Goal: Task Accomplishment & Management: Complete application form

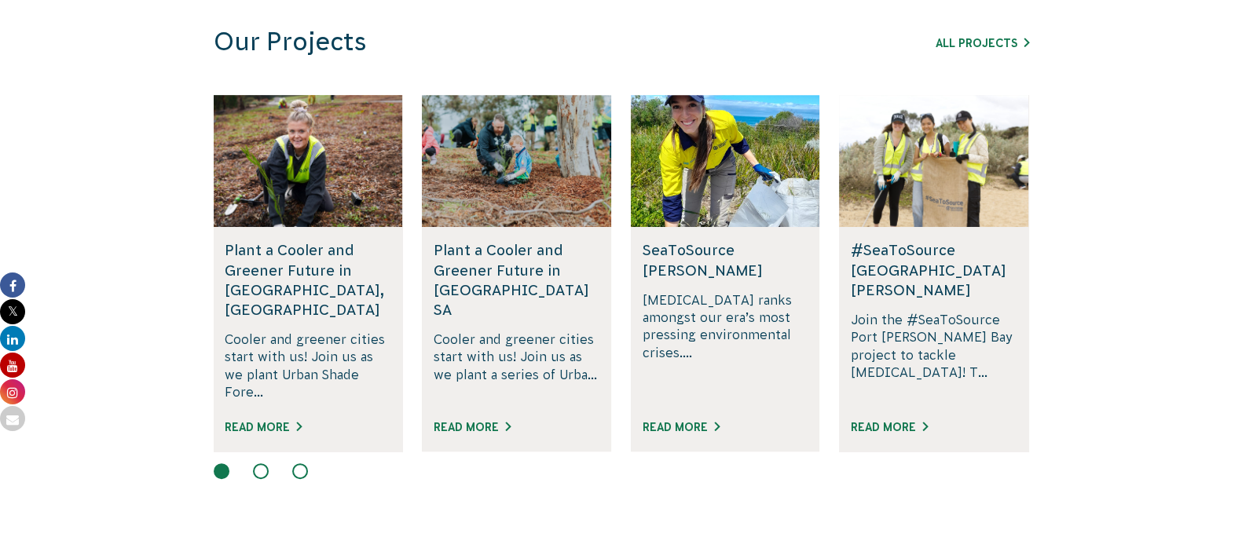
scroll to position [1276, 0]
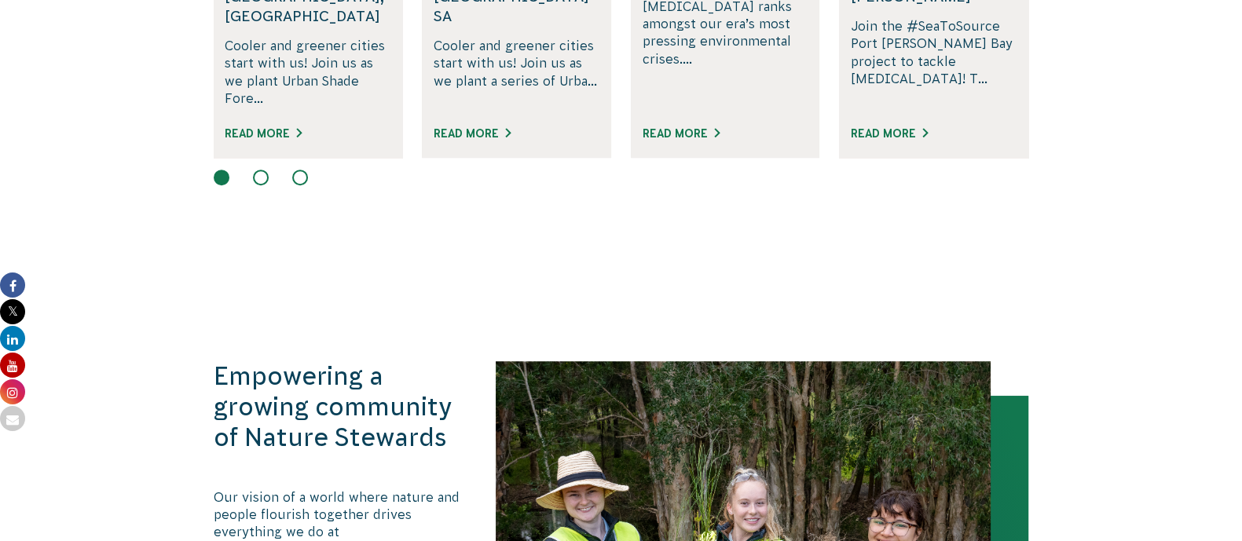
click at [262, 170] on button at bounding box center [261, 178] width 16 height 16
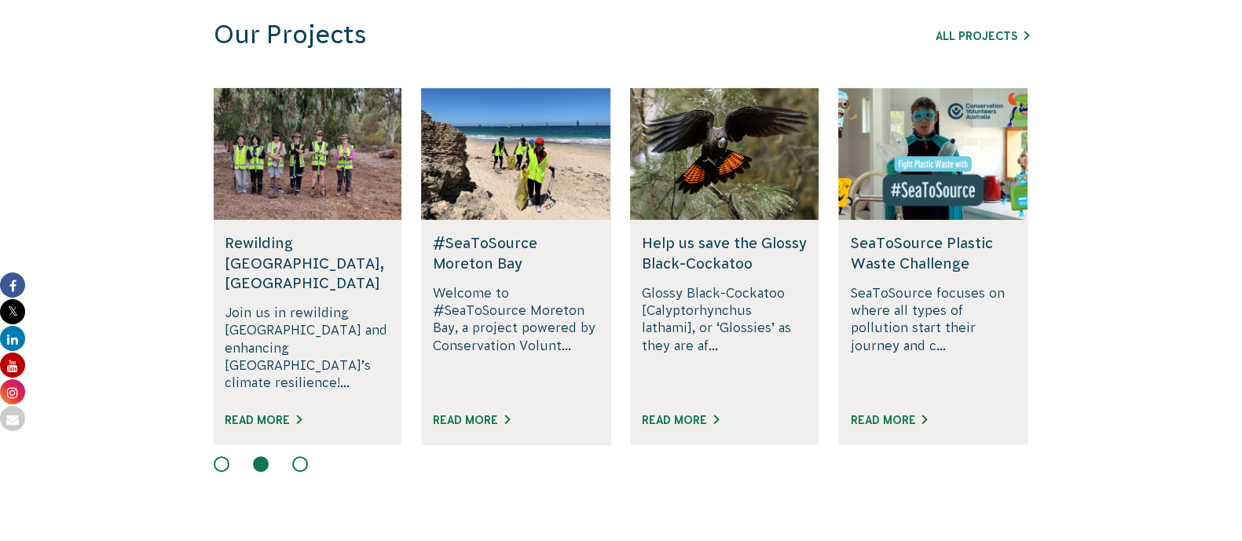
scroll to position [982, 0]
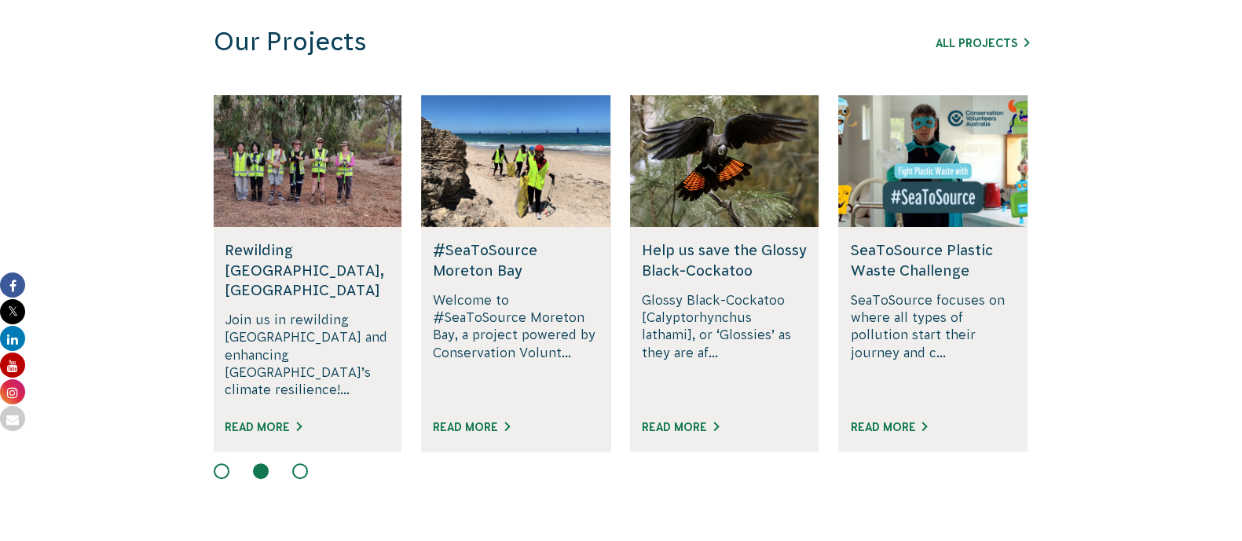
click at [299, 463] on button at bounding box center [300, 471] width 16 height 16
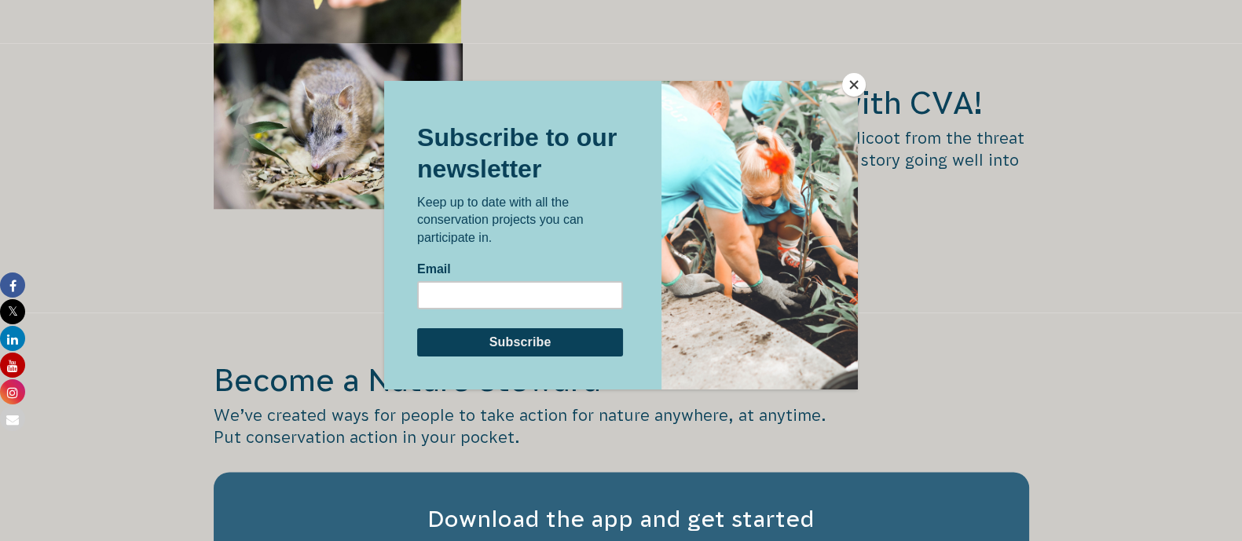
scroll to position [2357, 0]
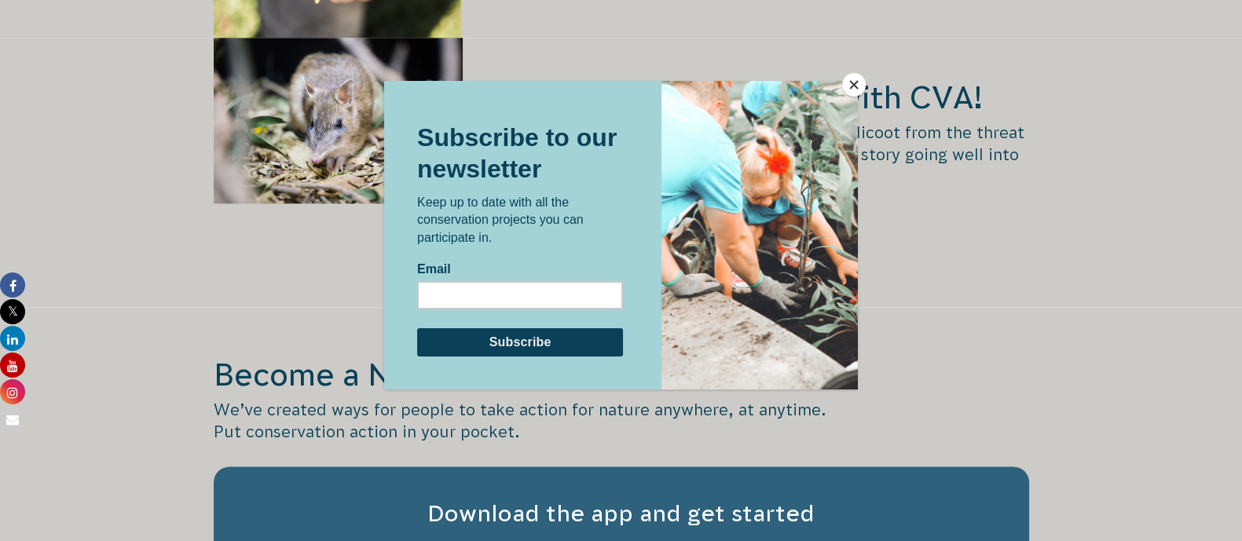
click at [862, 86] on button "Close" at bounding box center [854, 85] width 24 height 24
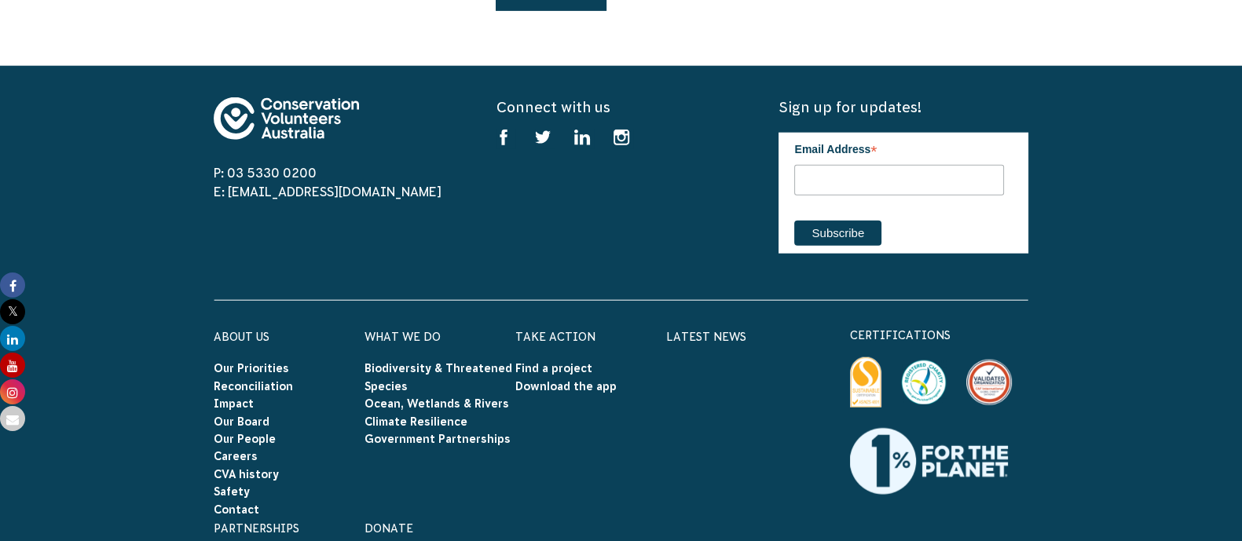
scroll to position [5007, 0]
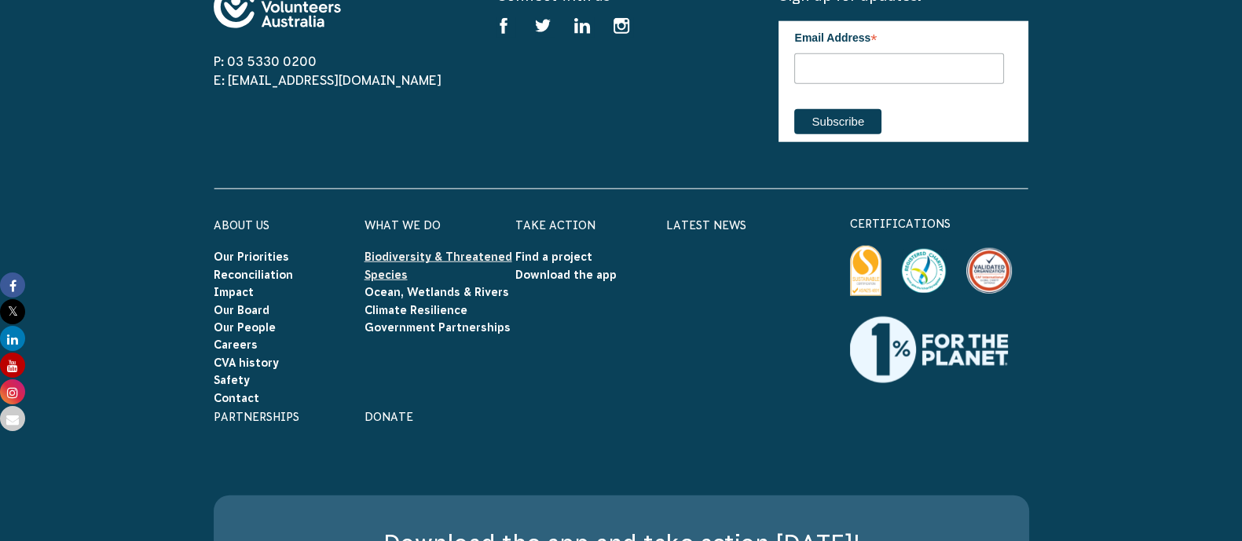
click at [470, 251] on link "Biodiversity & Threatened Species" at bounding box center [439, 266] width 148 height 30
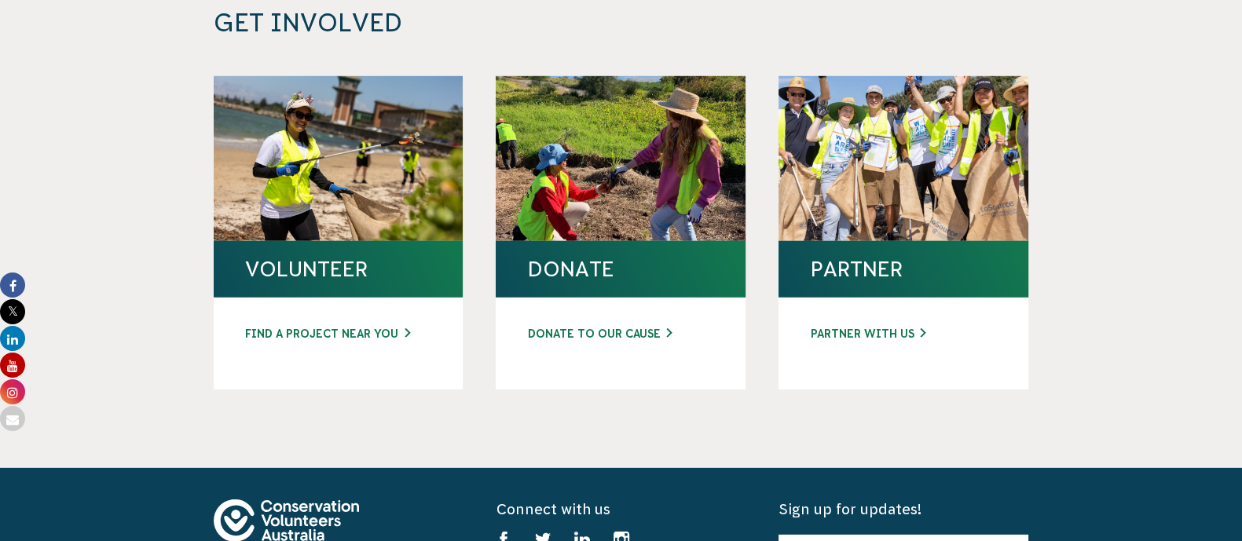
scroll to position [6087, 0]
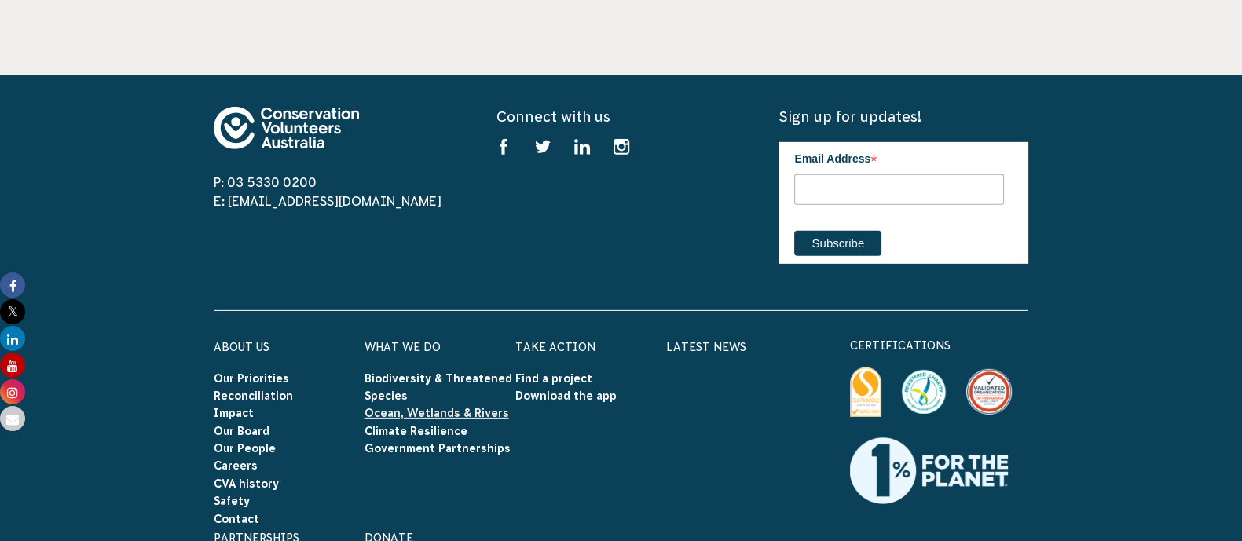
click at [491, 407] on link "Ocean, Wetlands & Rivers" at bounding box center [437, 413] width 145 height 13
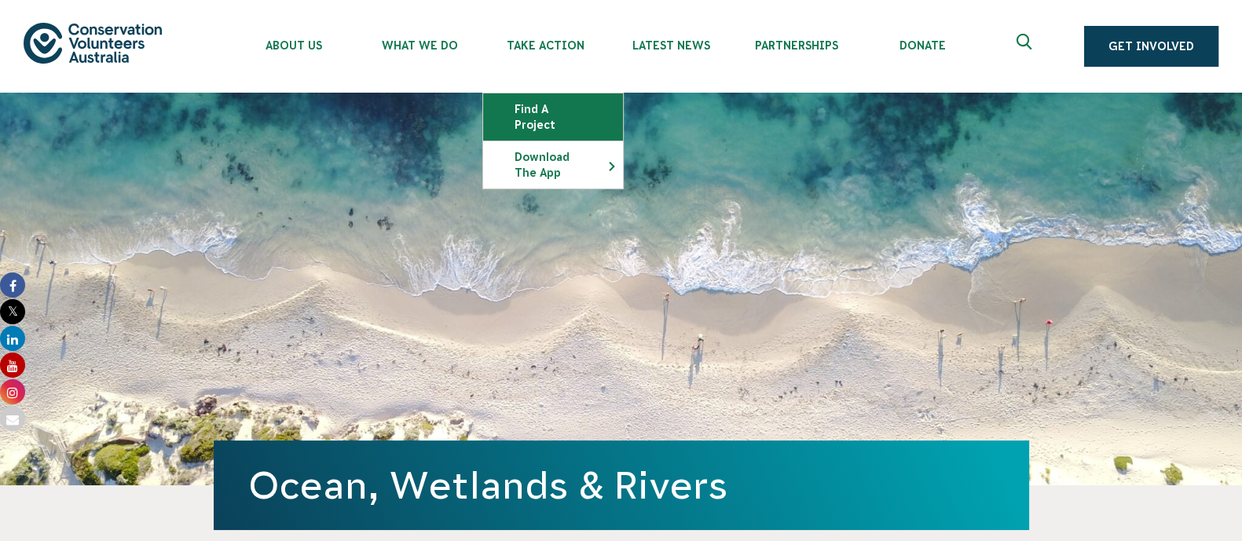
click at [537, 99] on link "Find a project" at bounding box center [553, 116] width 140 height 47
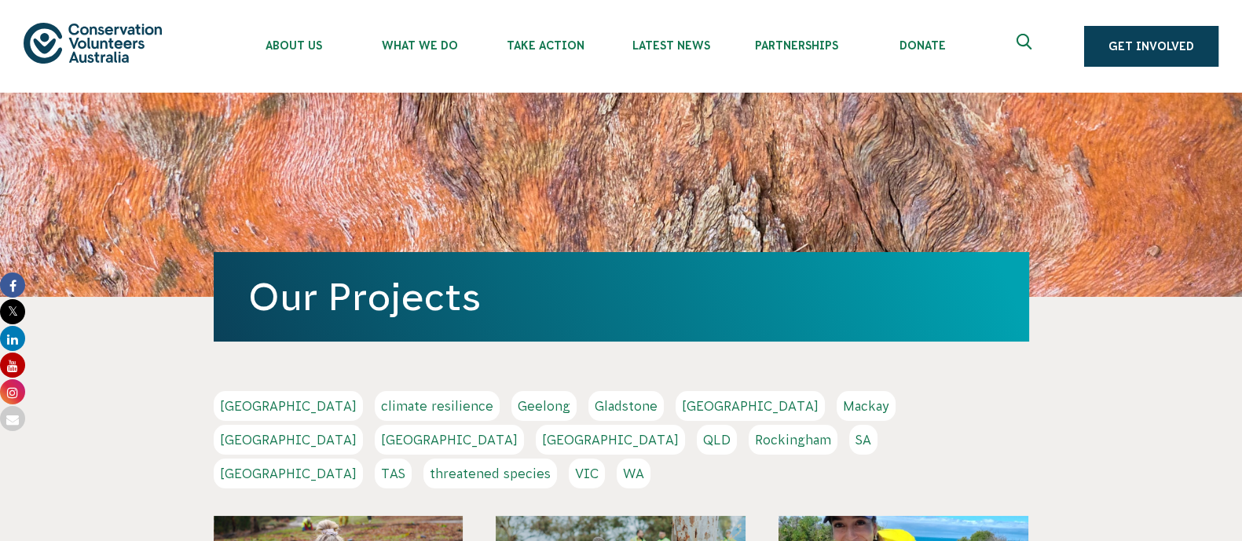
click at [605, 459] on link "VIC" at bounding box center [587, 474] width 36 height 30
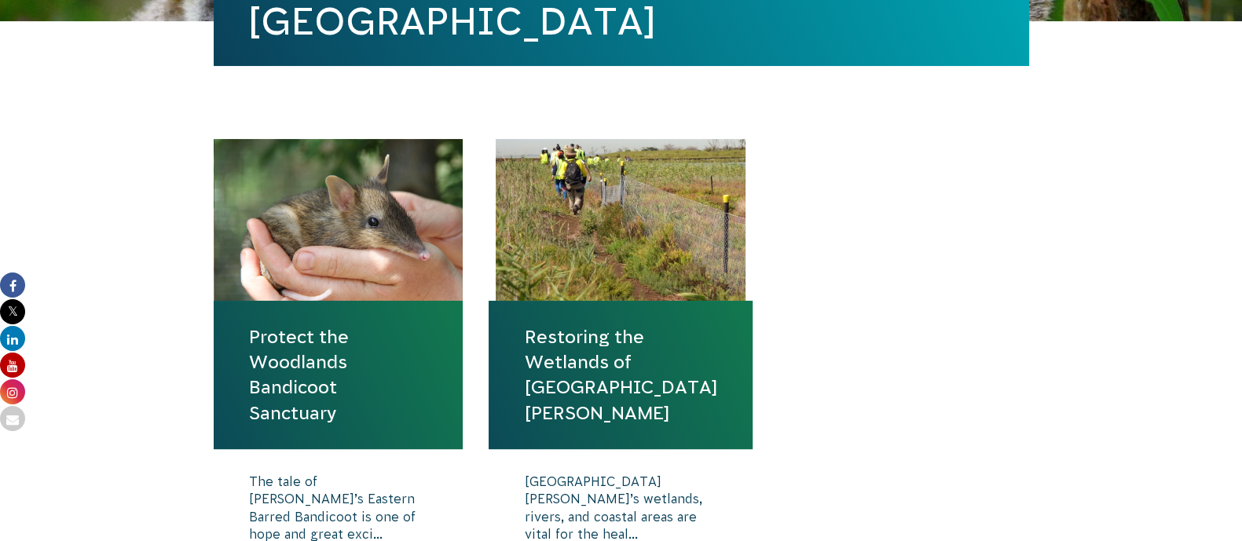
scroll to position [491, 0]
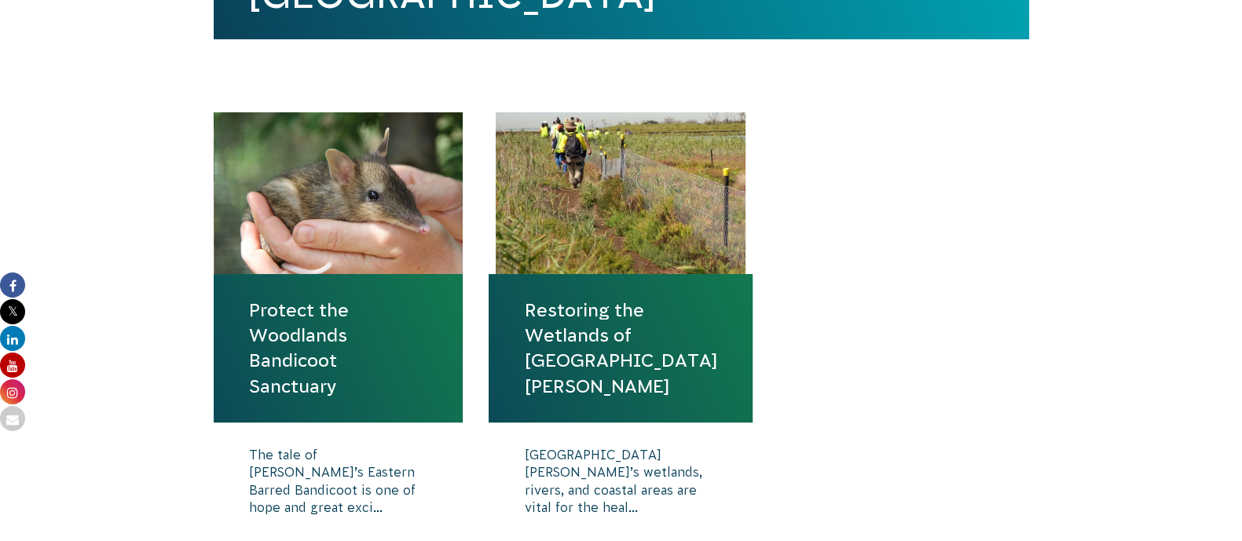
click at [625, 336] on link "Restoring the Wetlands of Port Phillip Bay" at bounding box center [620, 348] width 193 height 101
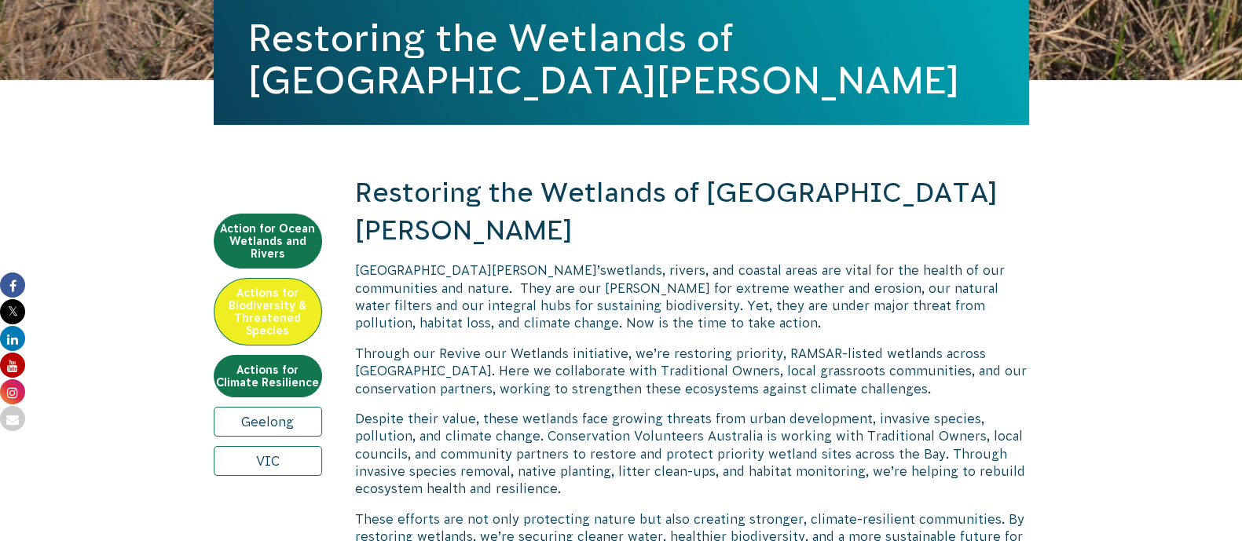
scroll to position [196, 0]
